Goal: Obtain resource: Download file/media

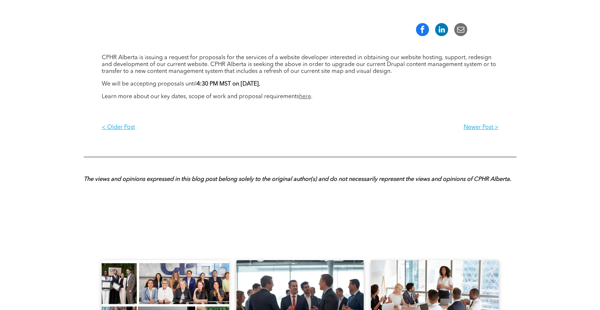
scroll to position [241, 0]
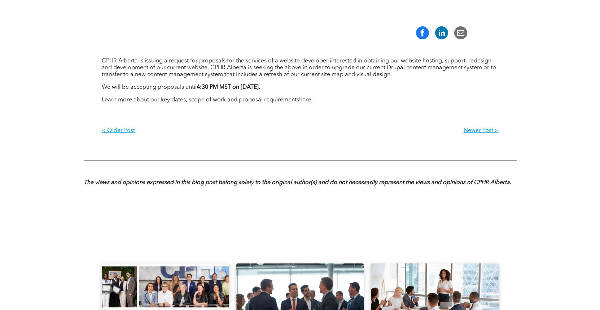
click at [310, 101] on link "here" at bounding box center [305, 100] width 12 height 6
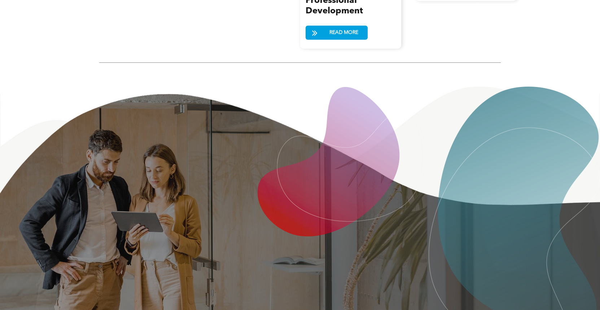
scroll to position [1095, 0]
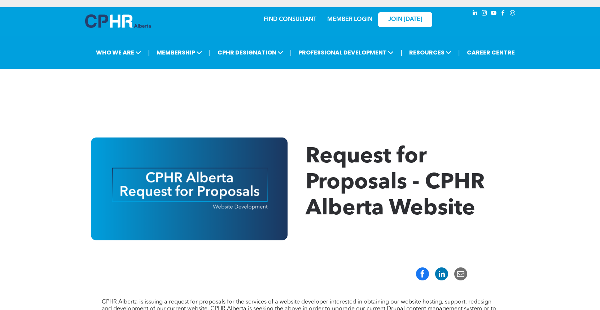
click at [173, 182] on img at bounding box center [189, 188] width 197 height 103
click at [231, 189] on img at bounding box center [189, 188] width 197 height 103
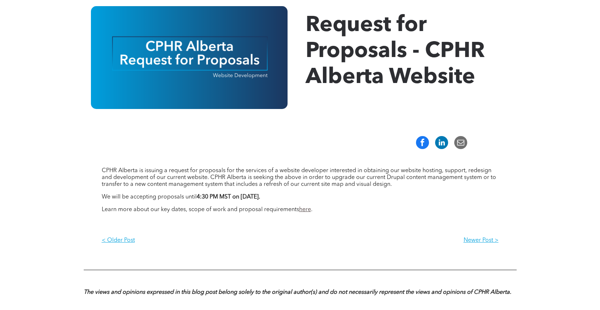
scroll to position [132, 0]
